Goal: Information Seeking & Learning: Learn about a topic

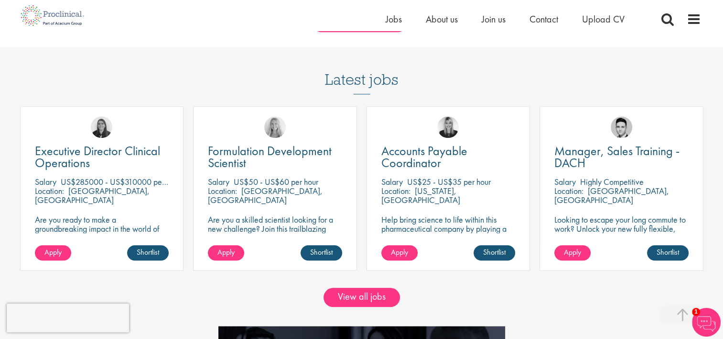
scroll to position [771, 0]
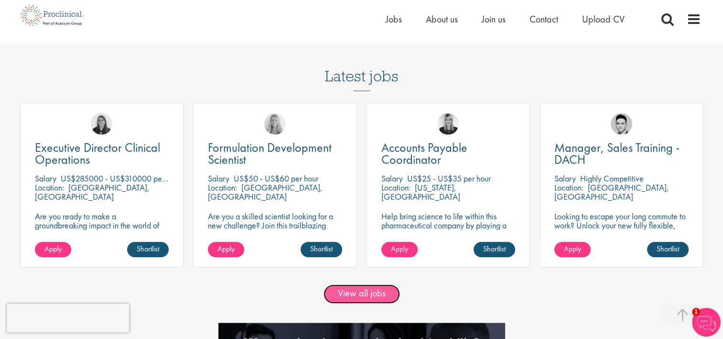
click at [379, 290] on link "View all jobs" at bounding box center [362, 293] width 77 height 19
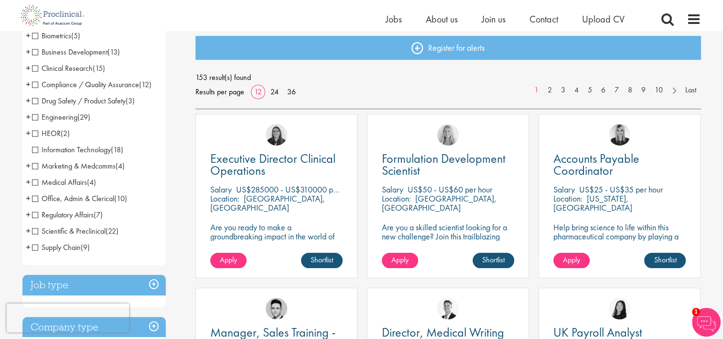
scroll to position [104, 0]
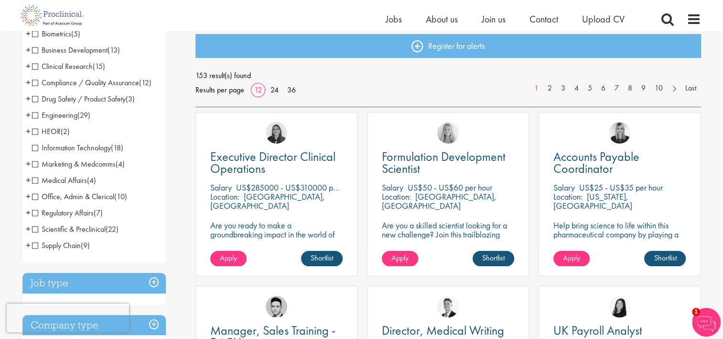
click at [36, 228] on span "Scientific & Preclinical" at bounding box center [69, 229] width 74 height 10
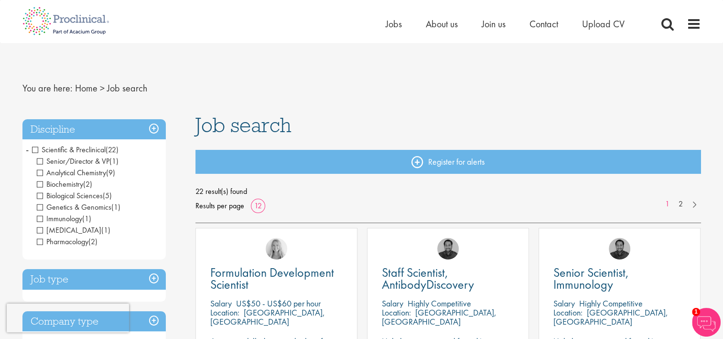
click at [34, 152] on span "Scientific & Preclinical" at bounding box center [69, 149] width 74 height 10
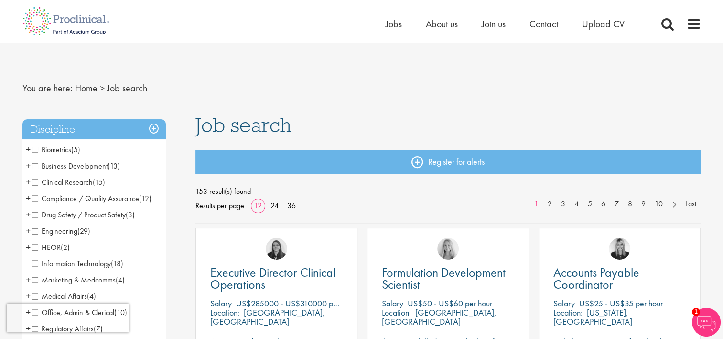
click at [27, 182] on span "+" at bounding box center [28, 182] width 5 height 14
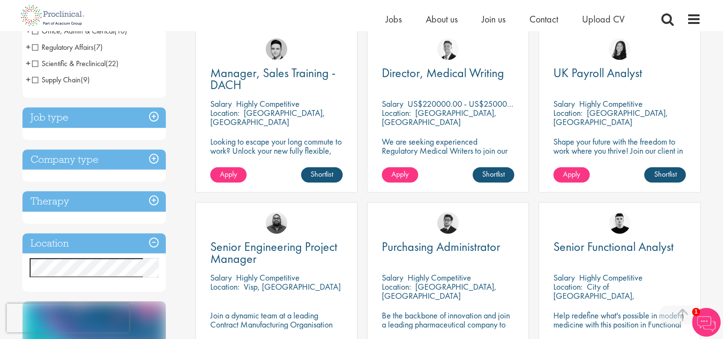
scroll to position [364, 0]
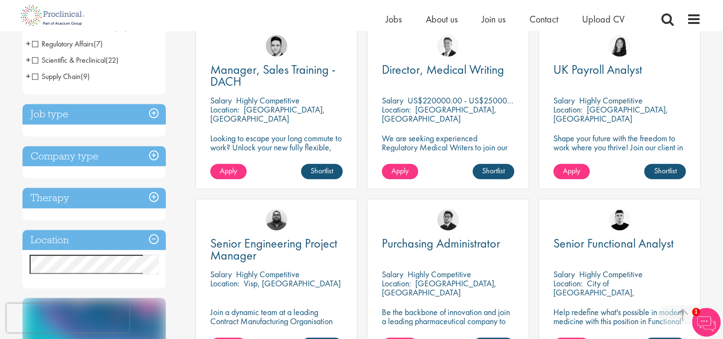
click at [155, 104] on h3 "Job type" at bounding box center [93, 114] width 143 height 21
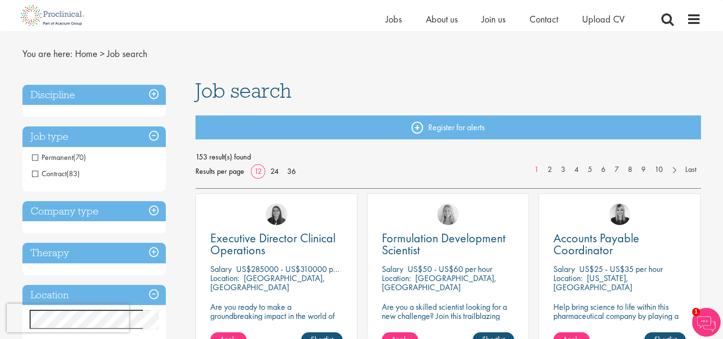
scroll to position [15, 0]
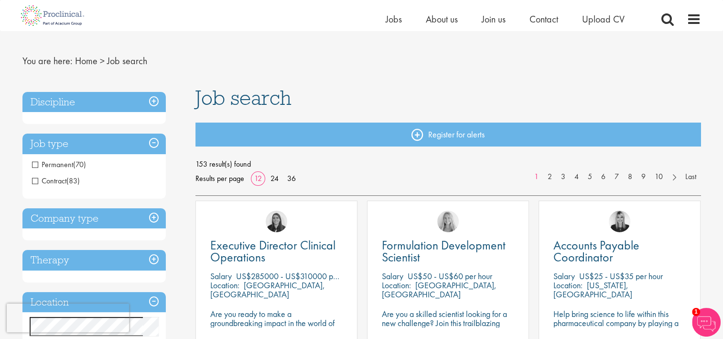
click at [155, 144] on h3 "Job type" at bounding box center [93, 143] width 143 height 21
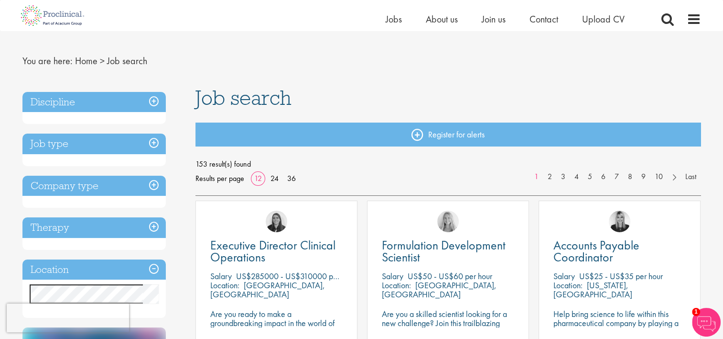
click at [153, 184] on h3 "Company type" at bounding box center [93, 185] width 143 height 21
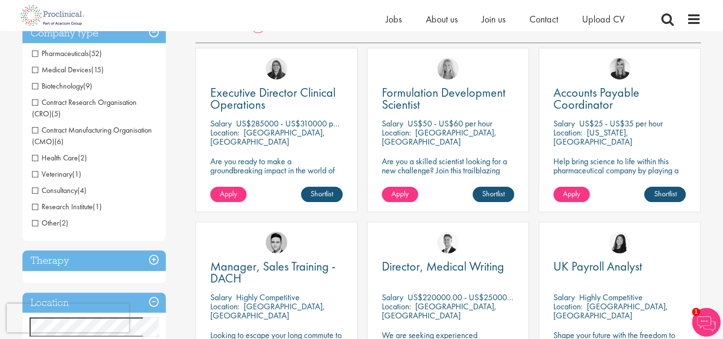
scroll to position [169, 0]
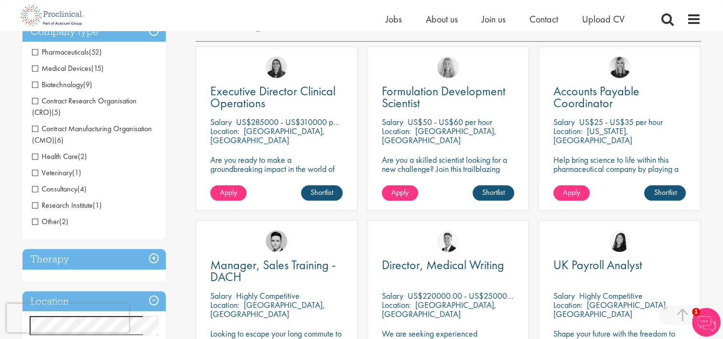
click at [35, 173] on span "Veterinary" at bounding box center [52, 172] width 40 height 10
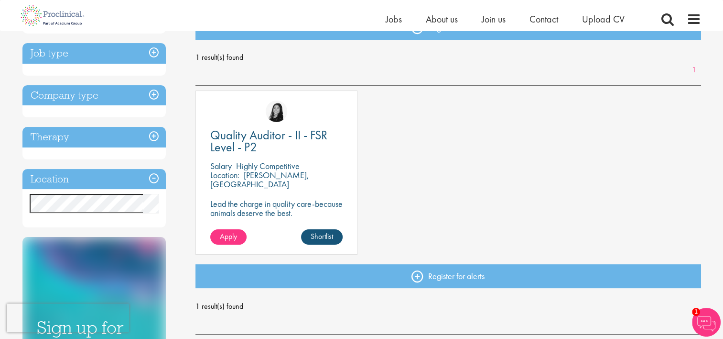
scroll to position [133, 0]
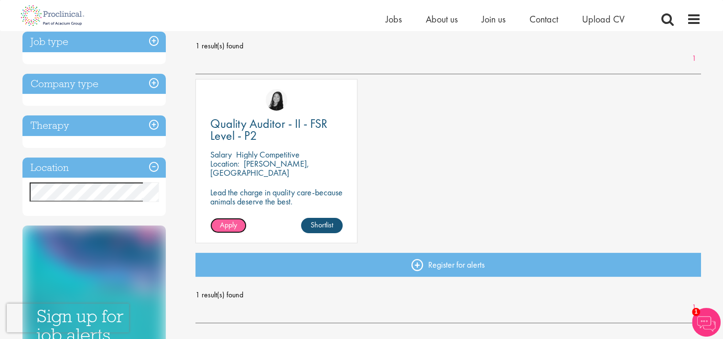
click at [231, 226] on span "Apply" at bounding box center [228, 224] width 17 height 10
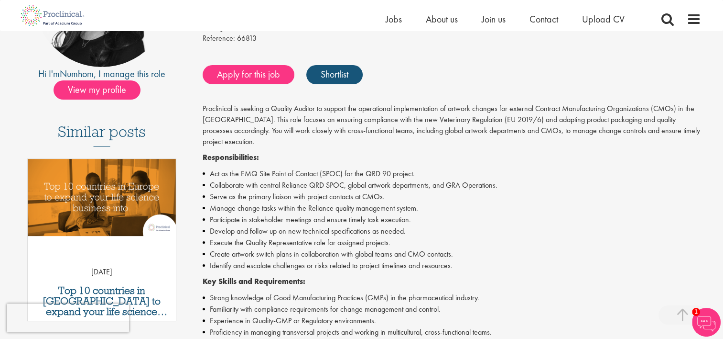
scroll to position [191, 0]
